Goal: Task Accomplishment & Management: Use online tool/utility

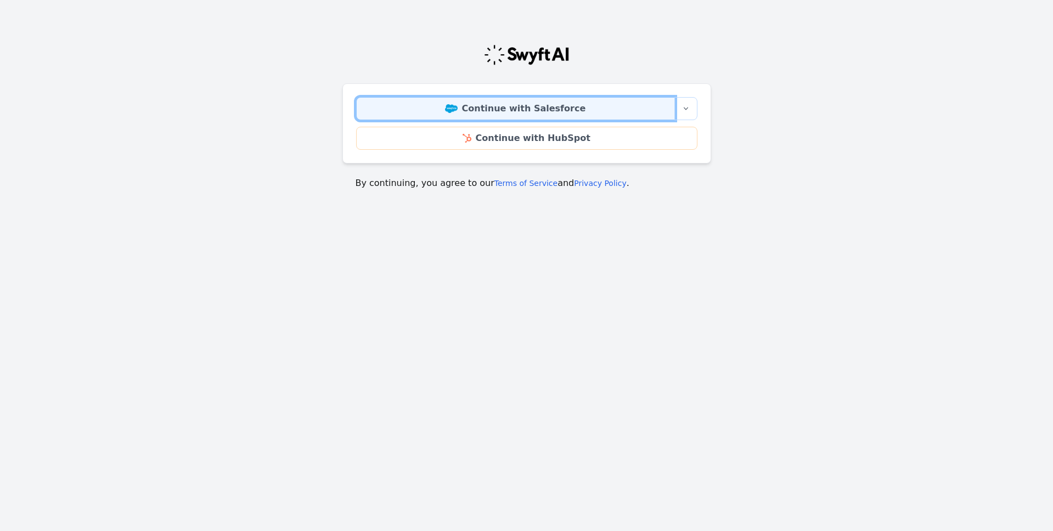
click at [543, 109] on link "Continue with Salesforce" at bounding box center [515, 108] width 319 height 23
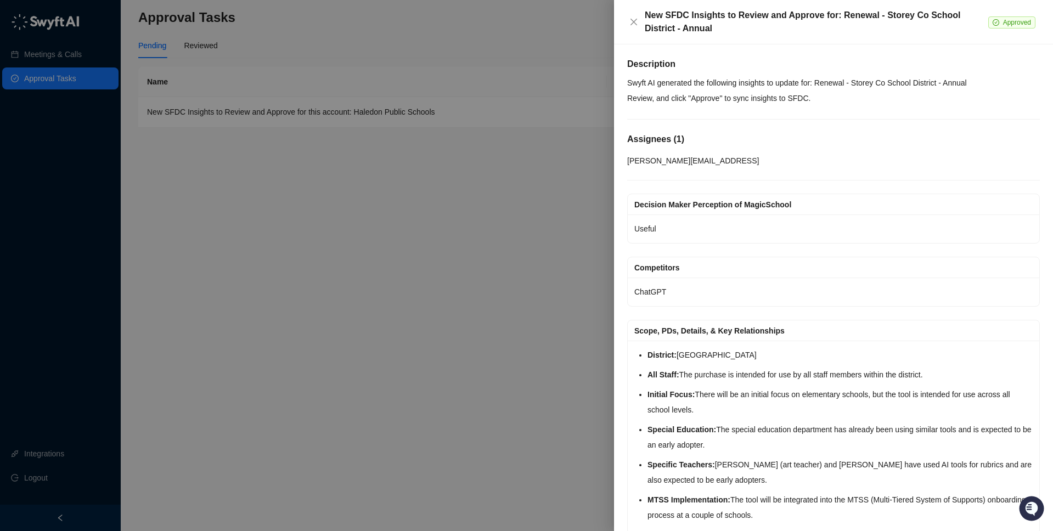
click at [330, 175] on div at bounding box center [526, 265] width 1053 height 531
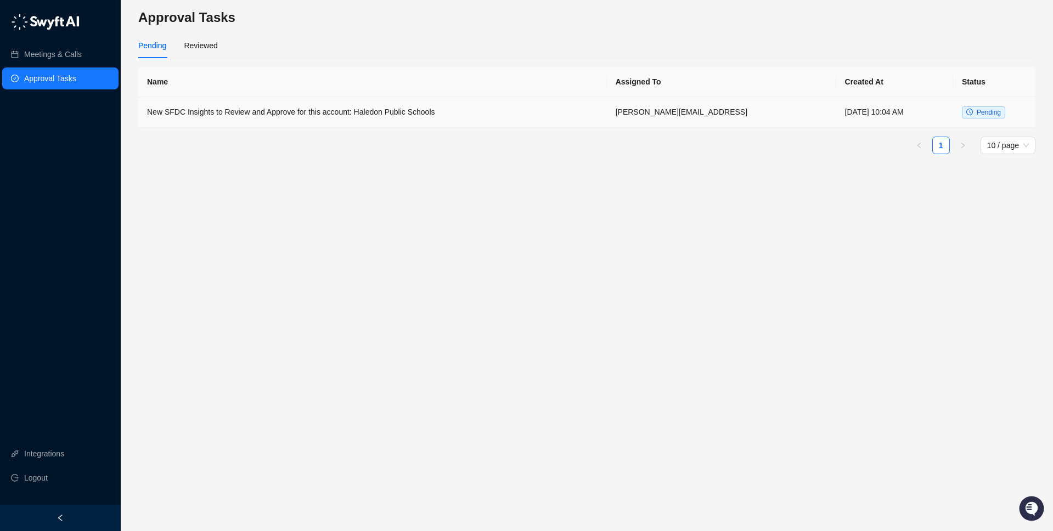
click at [393, 116] on td "New SFDC Insights to Review and Approve for this account: Haledon Public Schools" at bounding box center [372, 112] width 469 height 31
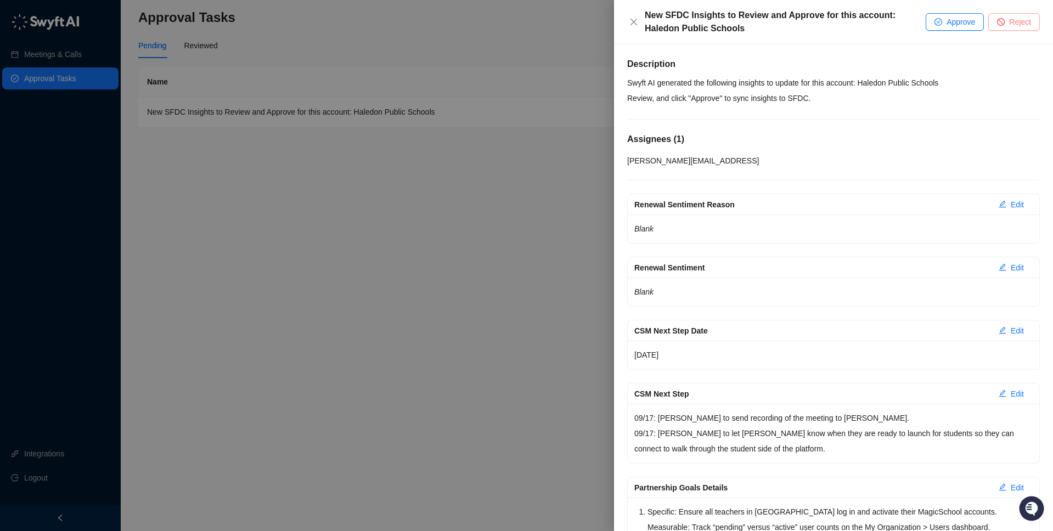
click at [1014, 21] on span "Reject" at bounding box center [1020, 22] width 22 height 12
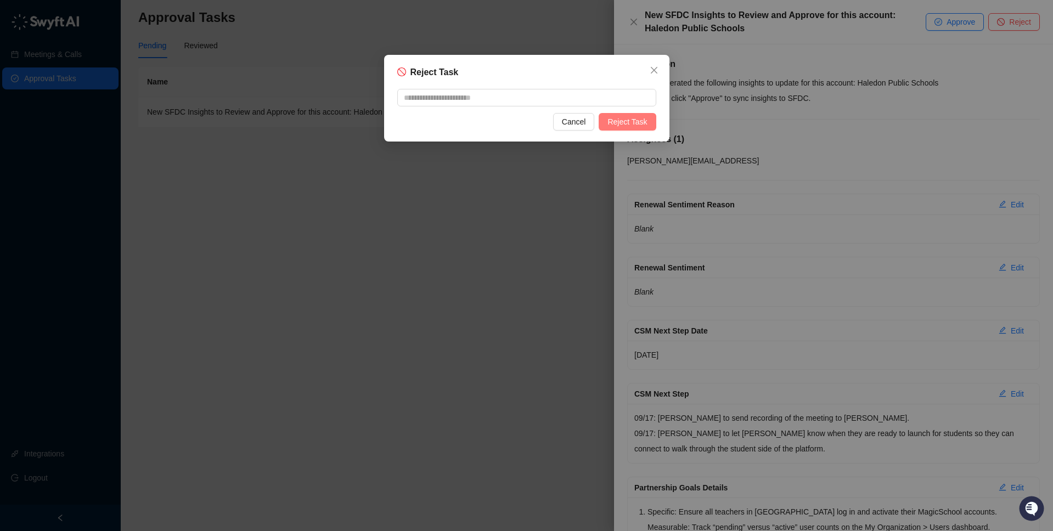
click at [641, 123] on span "Reject Task" at bounding box center [628, 122] width 40 height 12
